Goal: Task Accomplishment & Management: Manage account settings

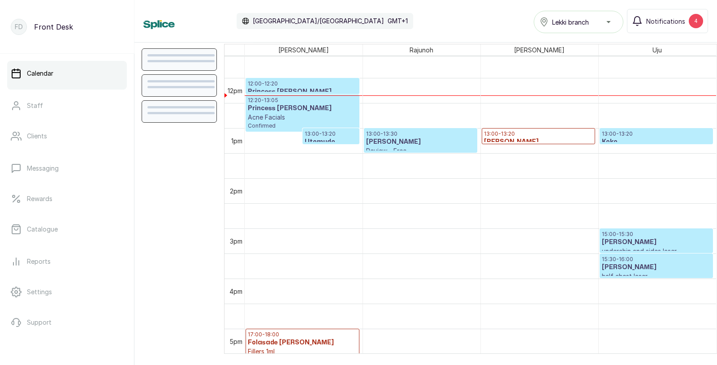
click at [280, 107] on h3 "Princess [PERSON_NAME]" at bounding box center [302, 108] width 109 height 9
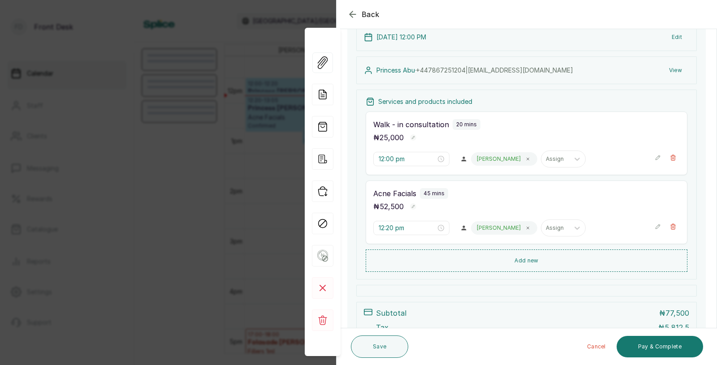
scroll to position [119, 0]
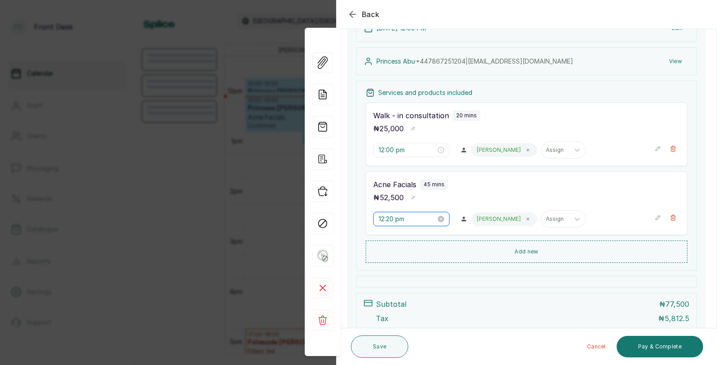
click at [405, 219] on input "12:20 pm" at bounding box center [407, 219] width 57 height 10
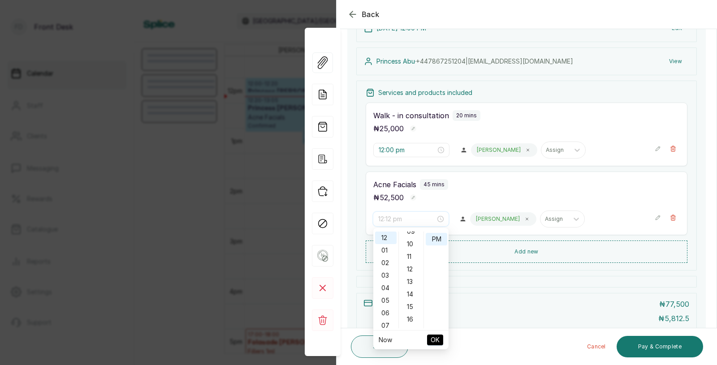
scroll to position [118, 0]
click at [409, 243] on div "10" at bounding box center [412, 245] width 22 height 13
click at [432, 341] on span "OK" at bounding box center [435, 340] width 9 height 17
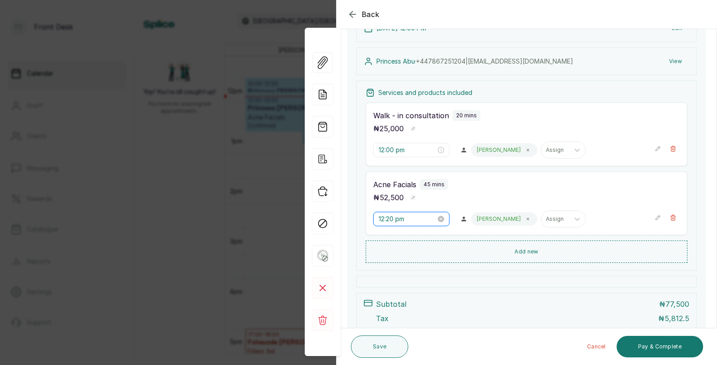
click at [388, 220] on input "12:20 pm" at bounding box center [407, 219] width 57 height 10
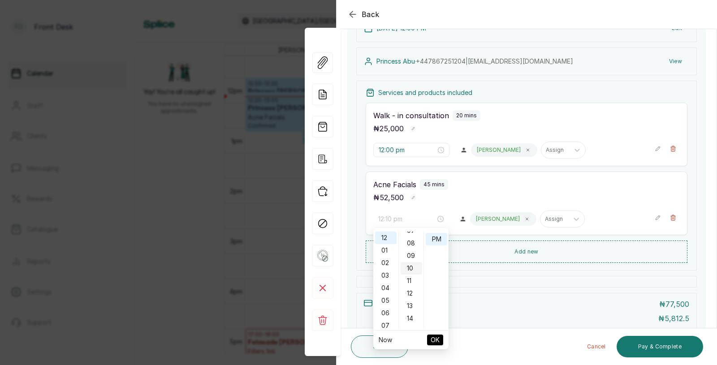
click at [413, 267] on div "10" at bounding box center [412, 268] width 22 height 13
type input "12:10 pm"
click at [437, 338] on span "OK" at bounding box center [435, 340] width 9 height 17
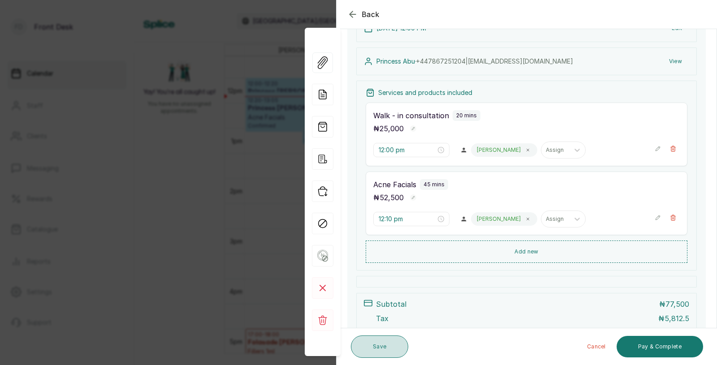
click at [388, 345] on button "Save" at bounding box center [379, 347] width 57 height 22
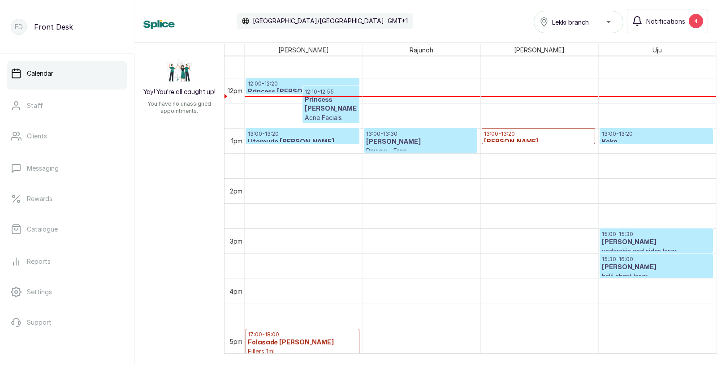
click at [332, 113] on p "Acne Facials" at bounding box center [331, 117] width 52 height 9
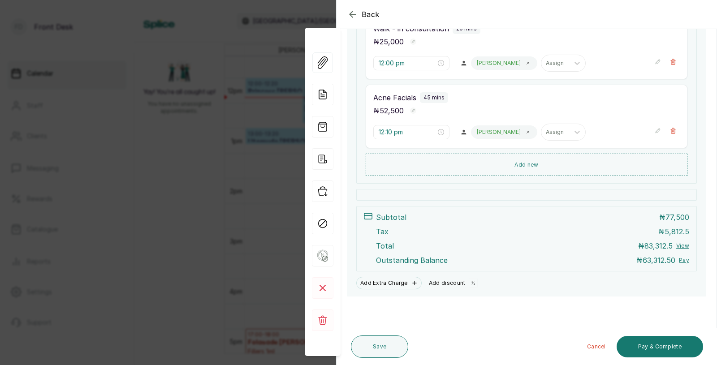
scroll to position [206, 0]
click at [444, 284] on button "Add discount" at bounding box center [453, 283] width 56 height 13
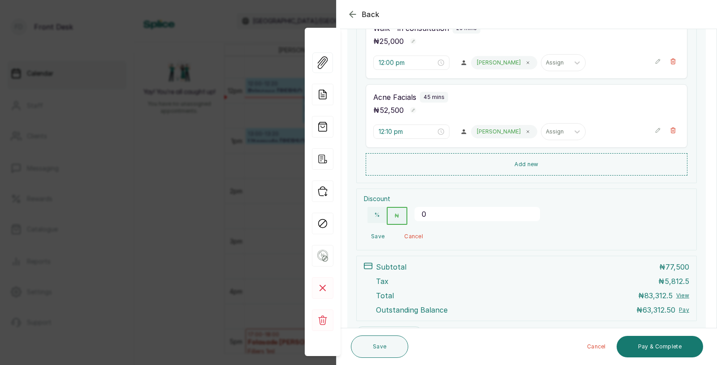
click at [444, 211] on input "0" at bounding box center [476, 214] width 125 height 14
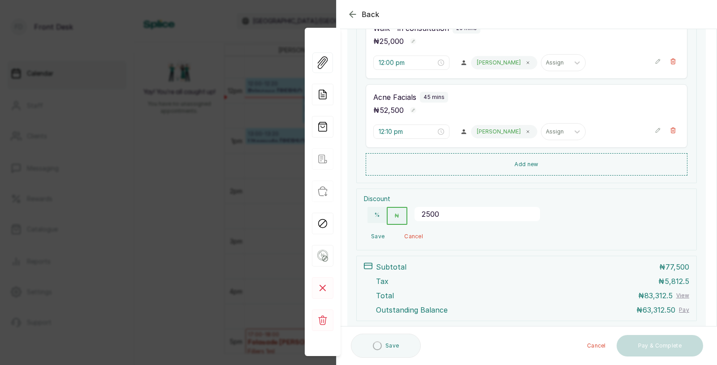
type input "25000"
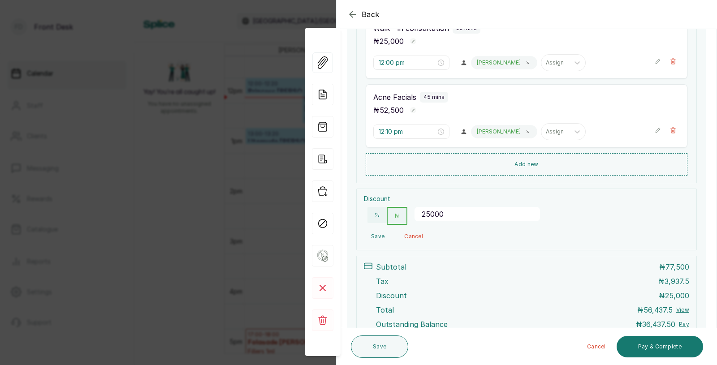
click at [379, 236] on button "Save" at bounding box center [378, 236] width 28 height 16
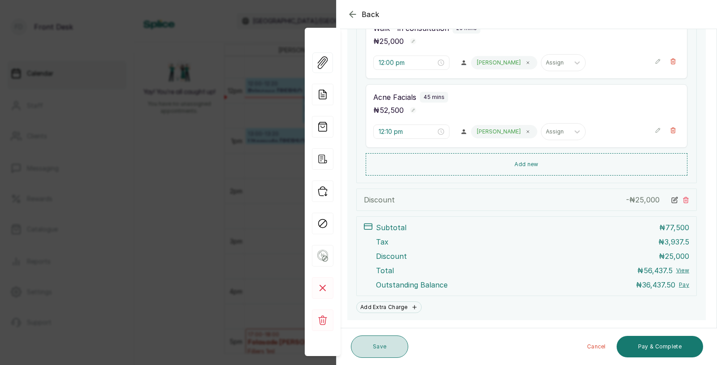
click at [382, 347] on button "Save" at bounding box center [379, 347] width 57 height 22
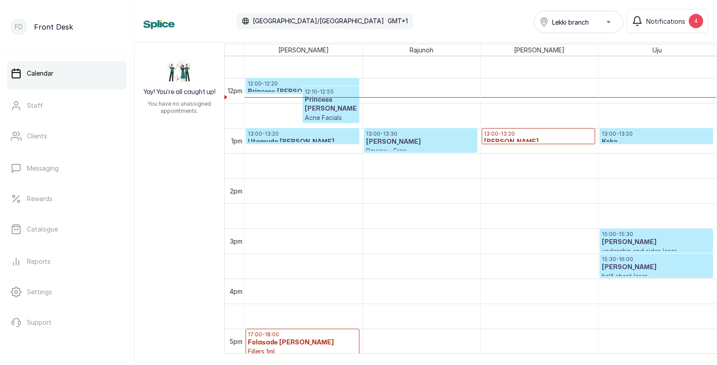
click at [331, 113] on p "Acne Facials" at bounding box center [331, 117] width 52 height 9
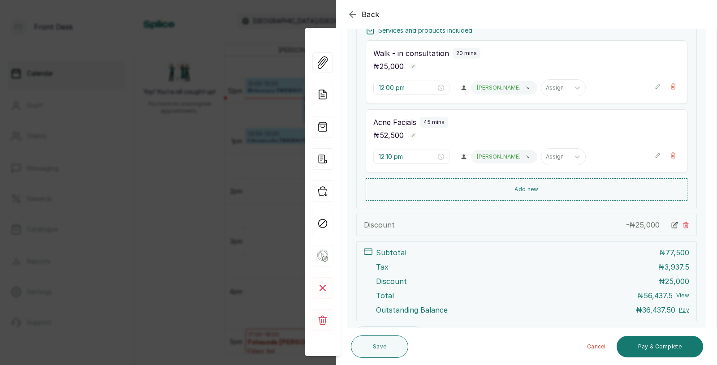
scroll to position [228, 0]
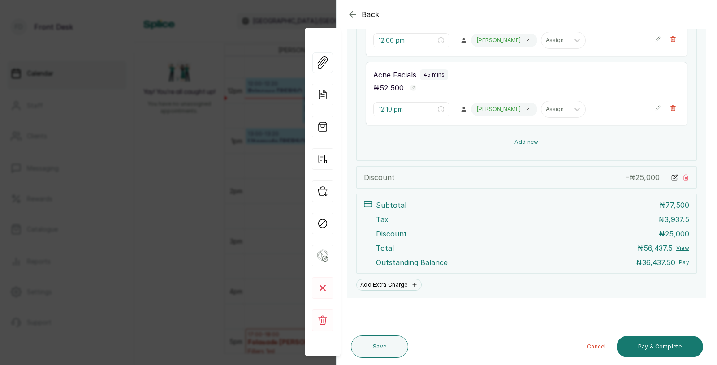
click at [181, 147] on div "Back Appointment Details Edit appointment 🚶 Walk-in (booked by Front Desk) Make…" at bounding box center [358, 182] width 717 height 365
